Goal: Task Accomplishment & Management: Manage account settings

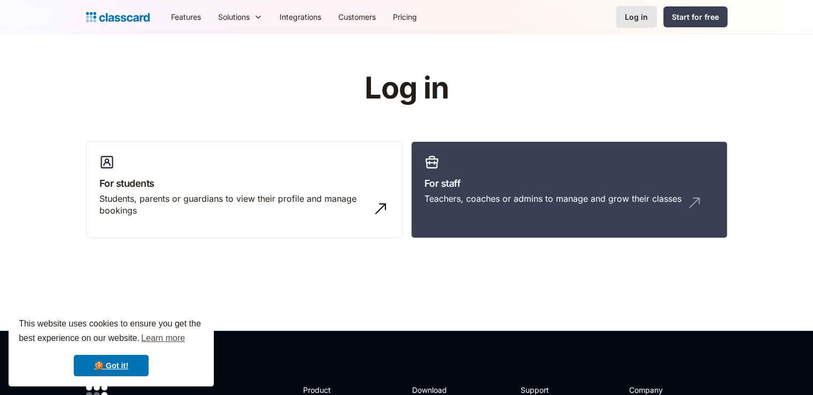
click at [642, 19] on div "Log in" at bounding box center [636, 16] width 23 height 11
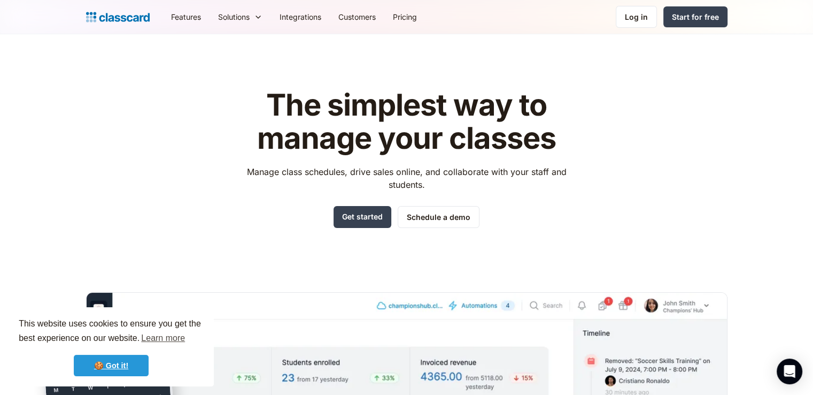
click at [110, 370] on link "🍪 Got it!" at bounding box center [111, 365] width 75 height 21
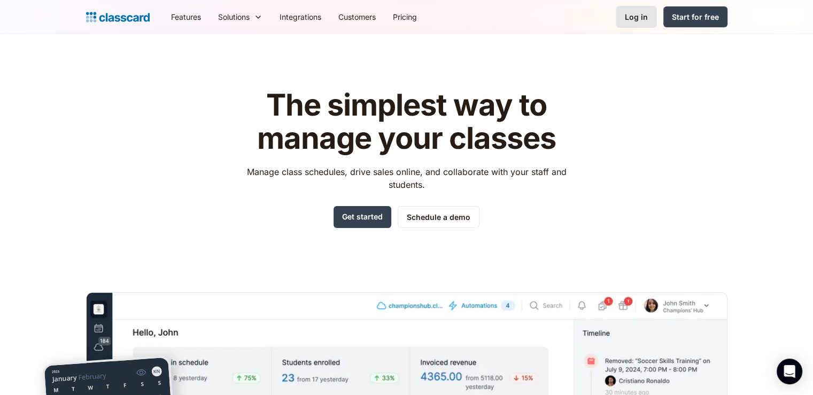
click at [637, 23] on link "Log in" at bounding box center [636, 17] width 41 height 22
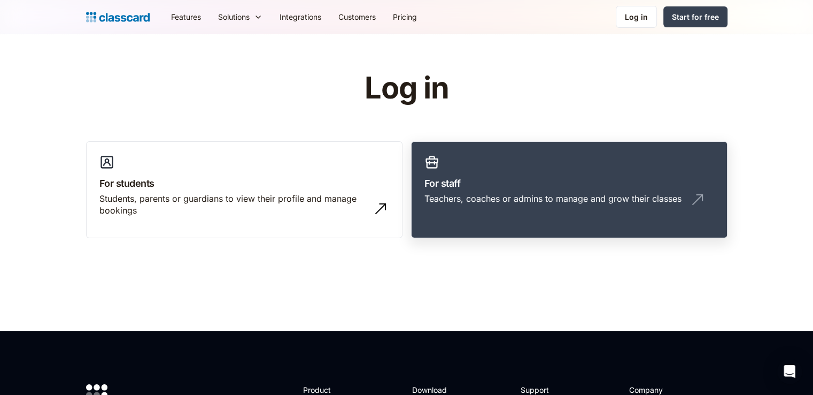
click at [499, 188] on h3 "For staff" at bounding box center [570, 183] width 290 height 14
